Goal: Task Accomplishment & Management: Manage account settings

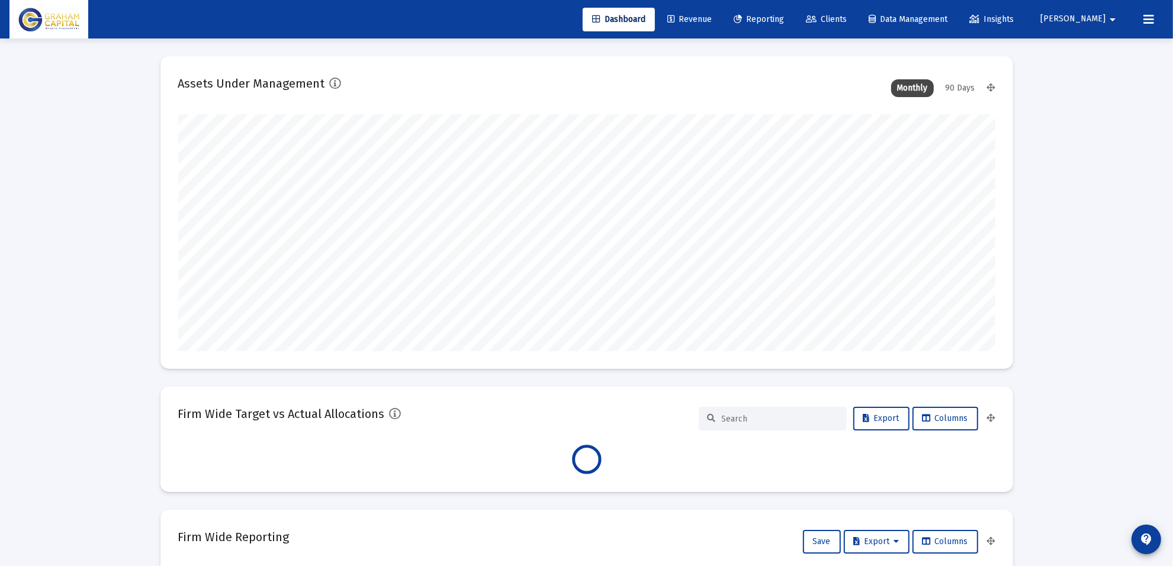
scroll to position [237, 817]
click at [856, 10] on link "Clients" at bounding box center [827, 20] width 60 height 24
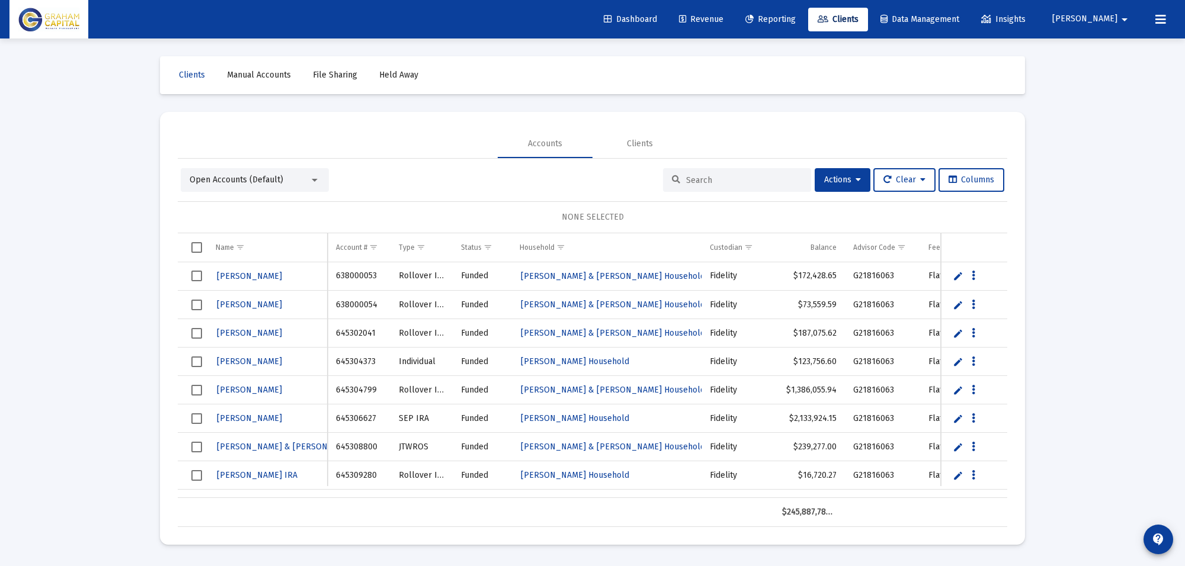
click at [714, 178] on input at bounding box center [744, 180] width 116 height 10
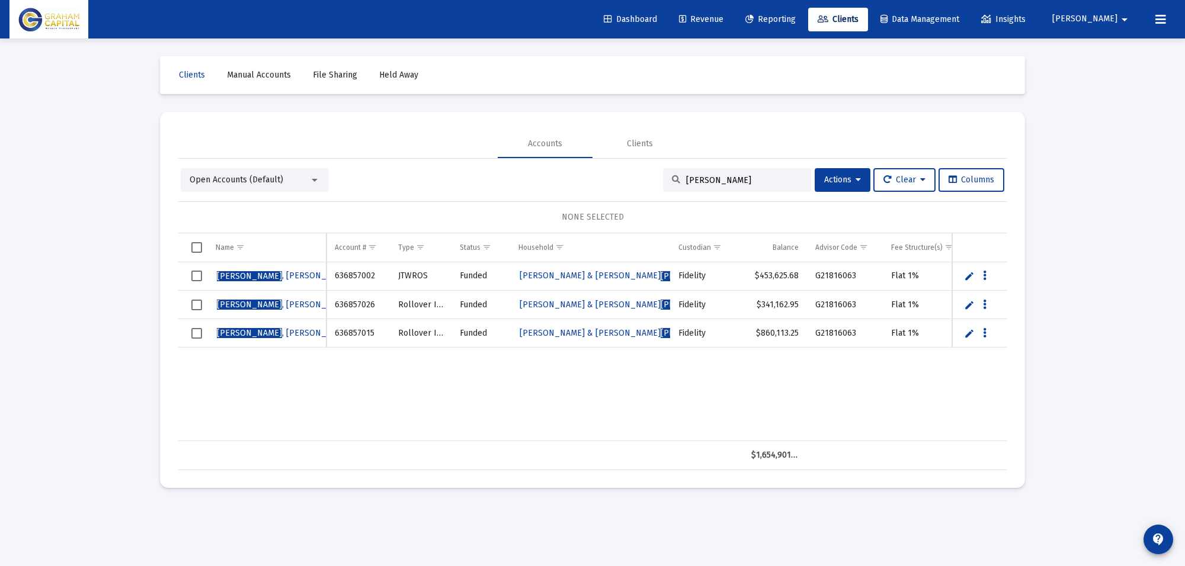
type input "[PERSON_NAME]"
click at [280, 277] on span "[PERSON_NAME]" at bounding box center [284, 276] width 134 height 10
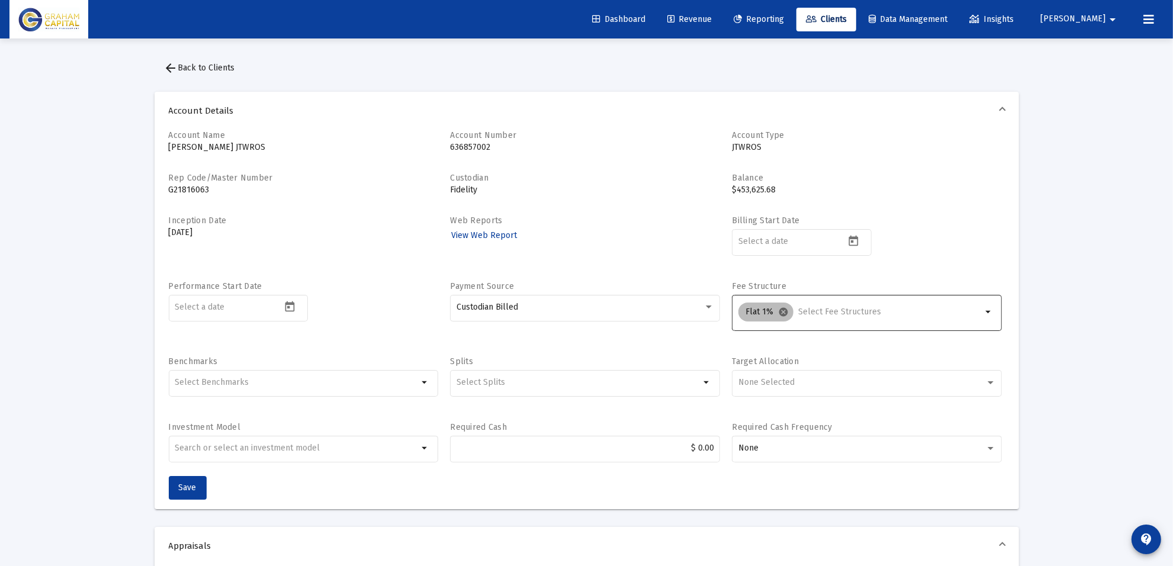
click at [779, 312] on mat-icon "cancel" at bounding box center [783, 312] width 11 height 11
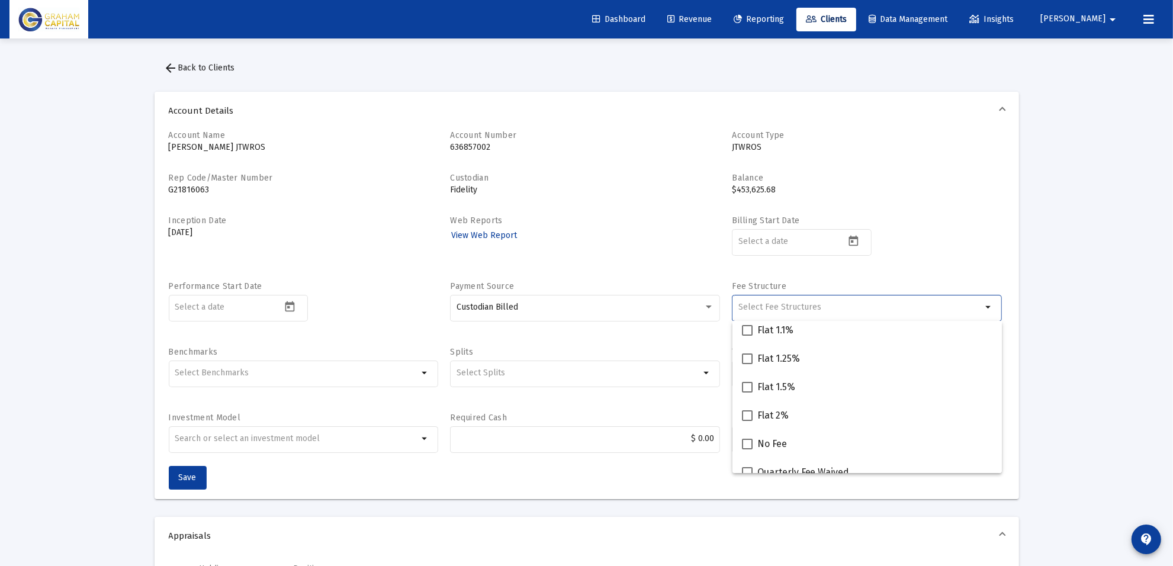
scroll to position [332, 0]
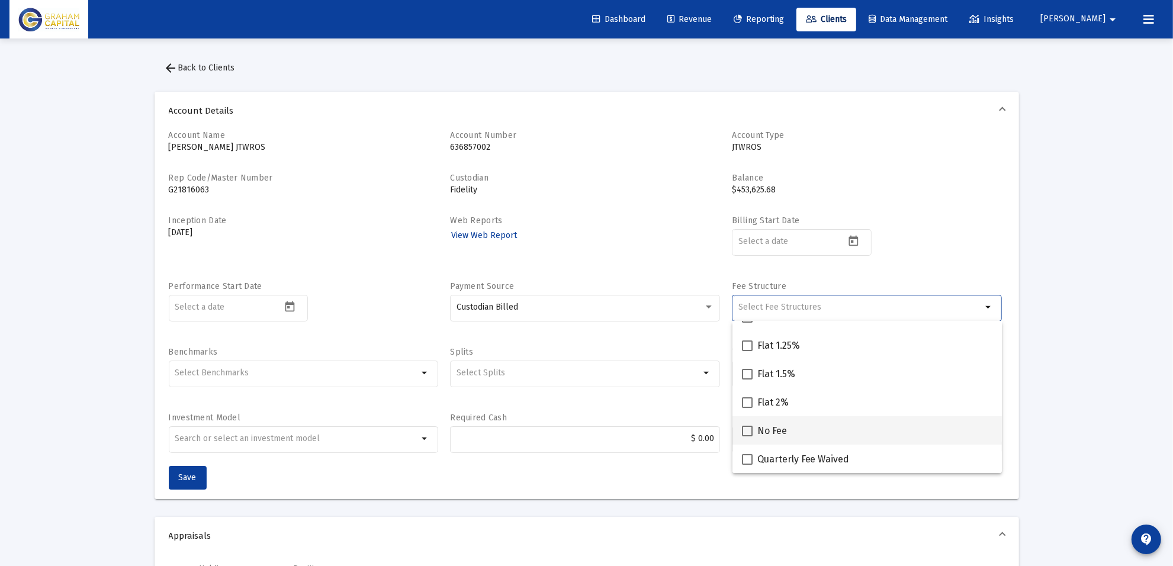
click at [745, 431] on span at bounding box center [747, 431] width 11 height 11
click at [747, 437] on input "No Fee" at bounding box center [747, 437] width 1 height 1
checkbox input "true"
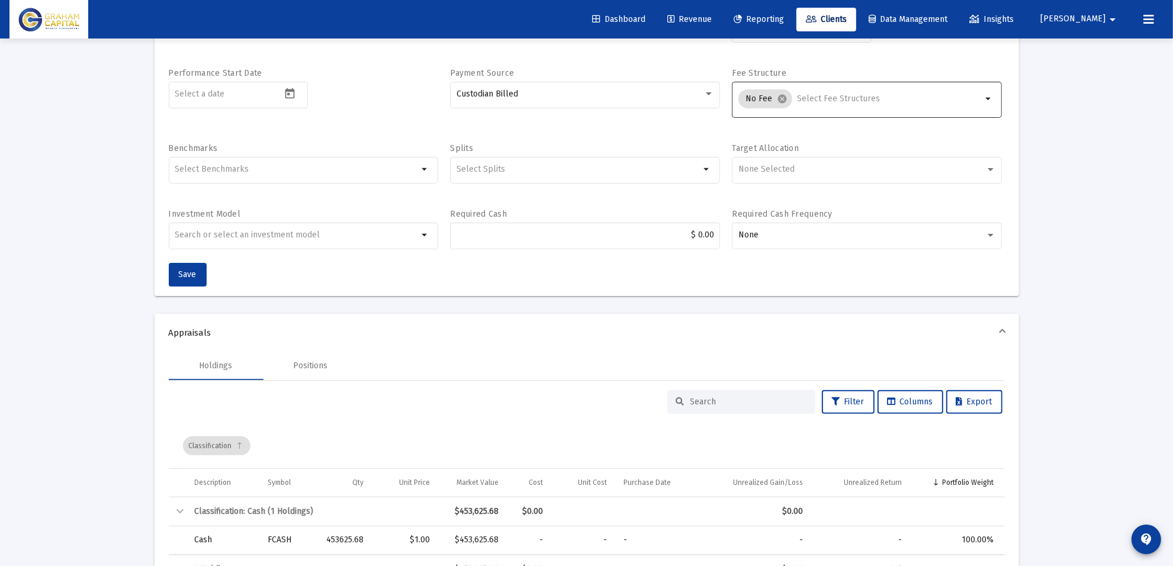
scroll to position [222, 0]
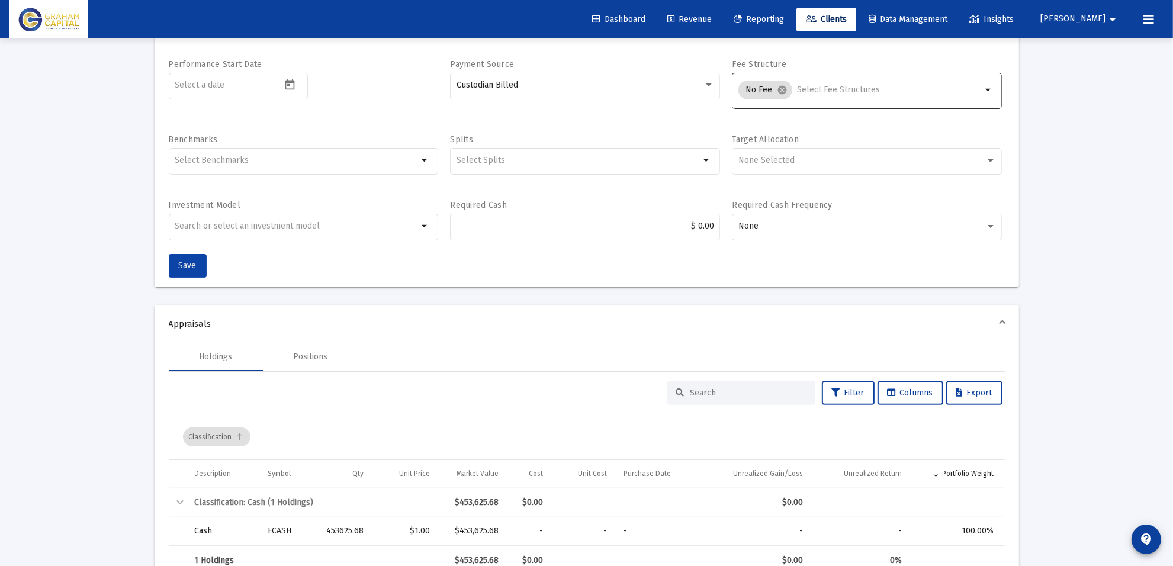
click at [187, 271] on button "Save" at bounding box center [188, 266] width 38 height 24
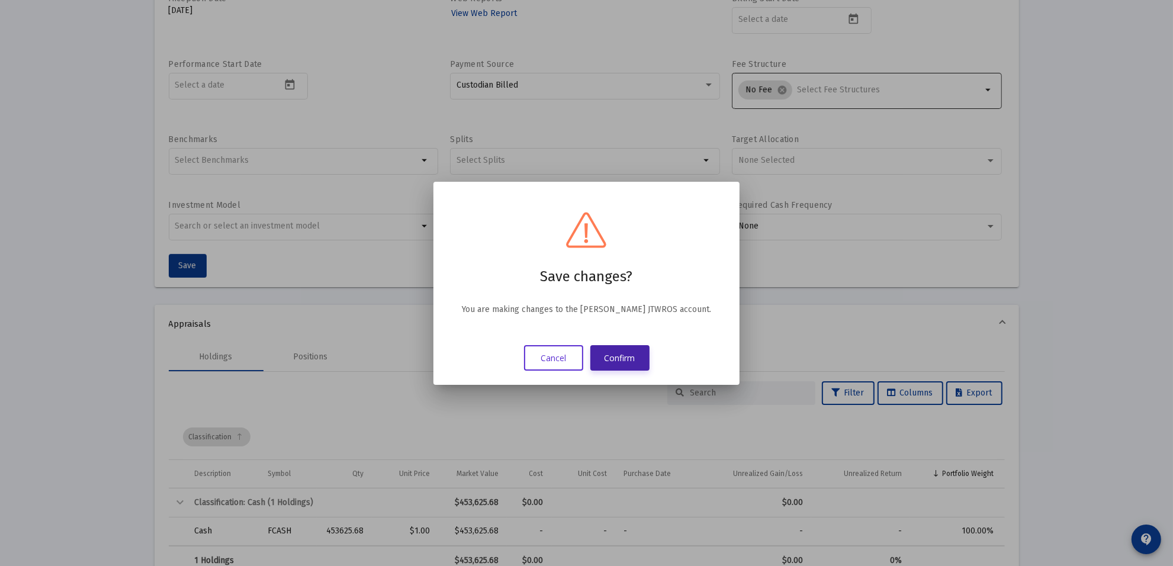
click at [623, 365] on button "Confirm" at bounding box center [620, 357] width 59 height 25
